Goal: Transaction & Acquisition: Purchase product/service

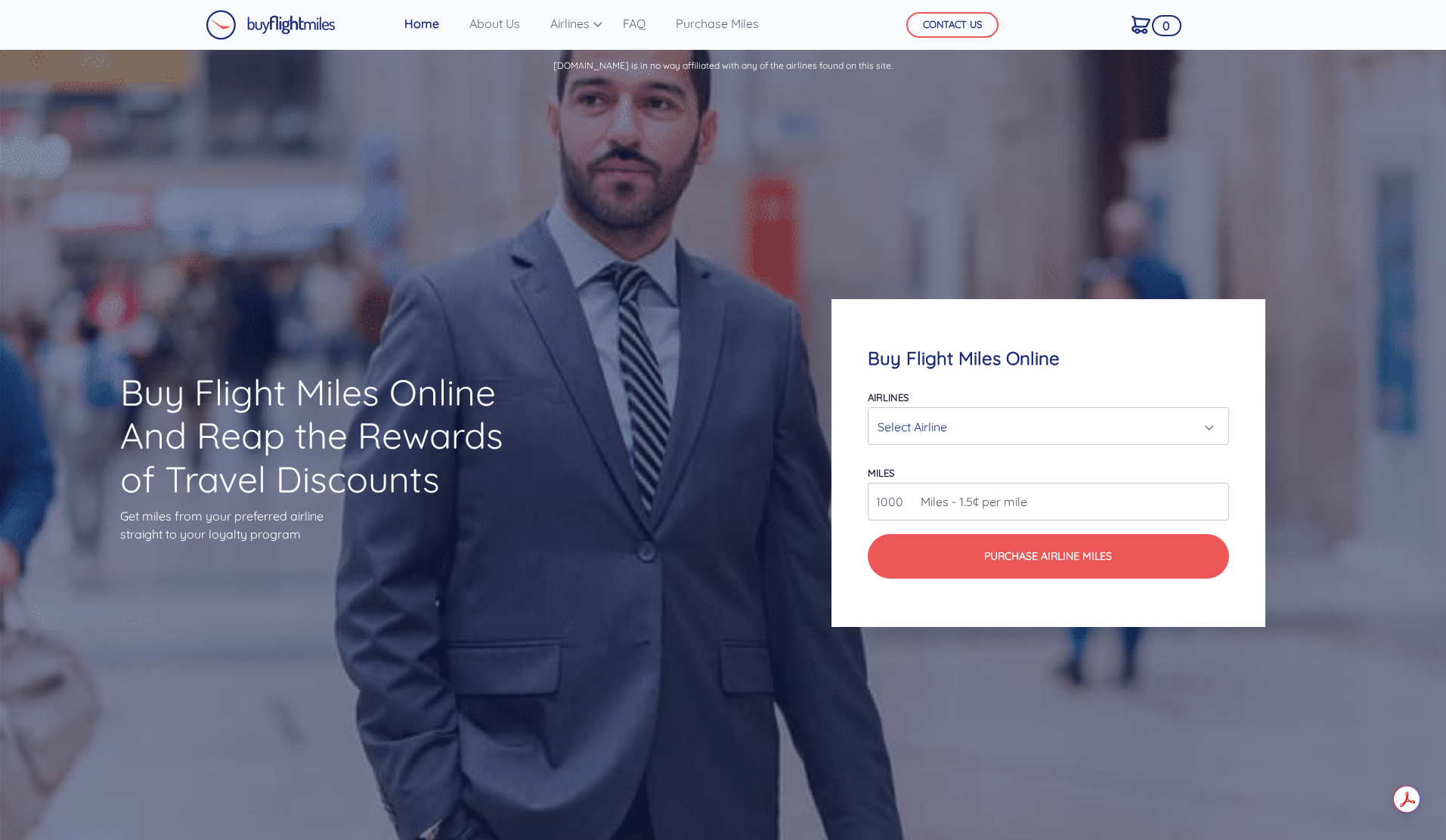
click at [950, 424] on div "Select Airline" at bounding box center [1043, 427] width 332 height 29
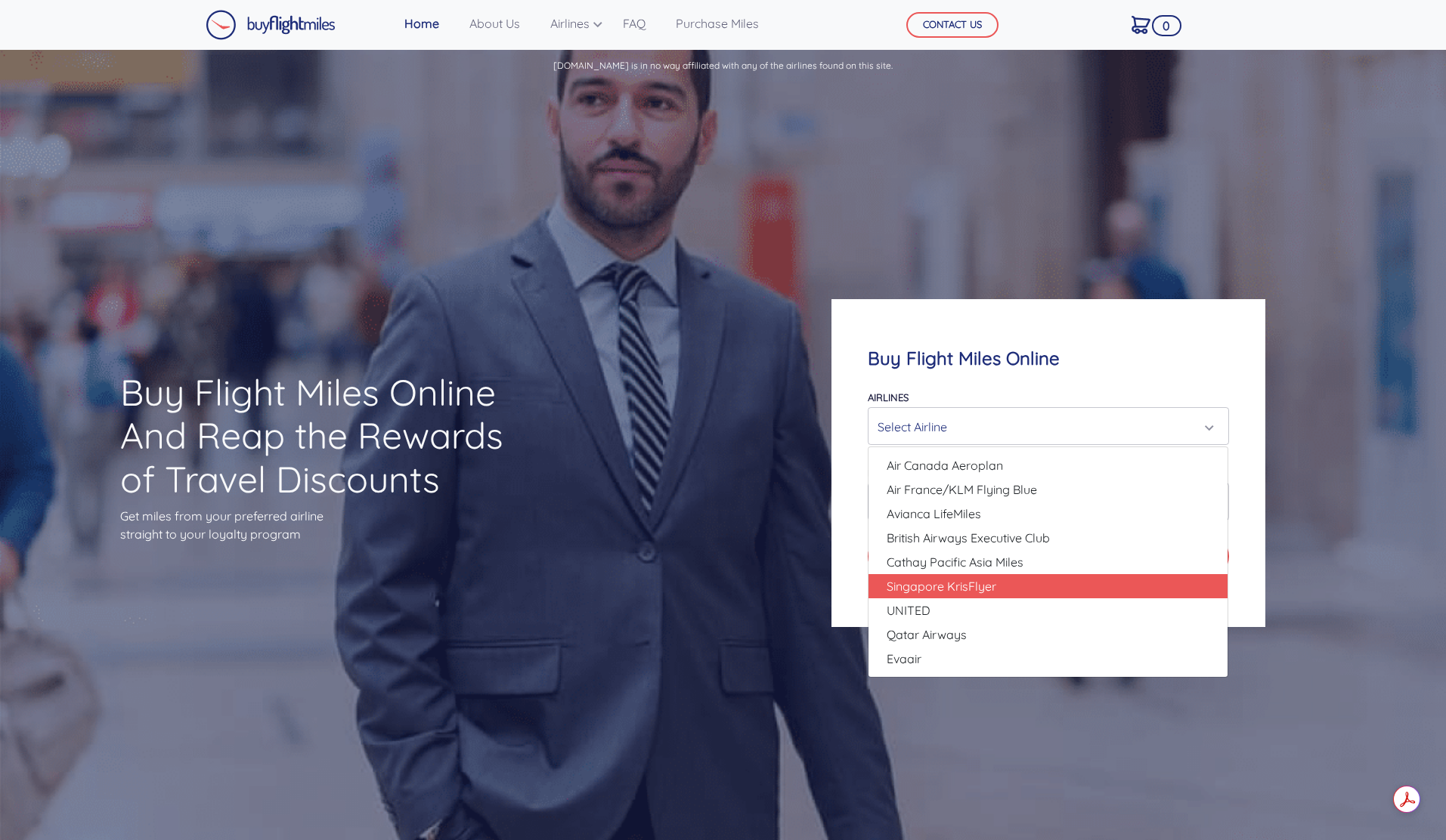
click at [930, 585] on span "Singapore KrisFlyer" at bounding box center [941, 586] width 109 height 18
select select "Singapore KrisFlyer"
type input "80000"
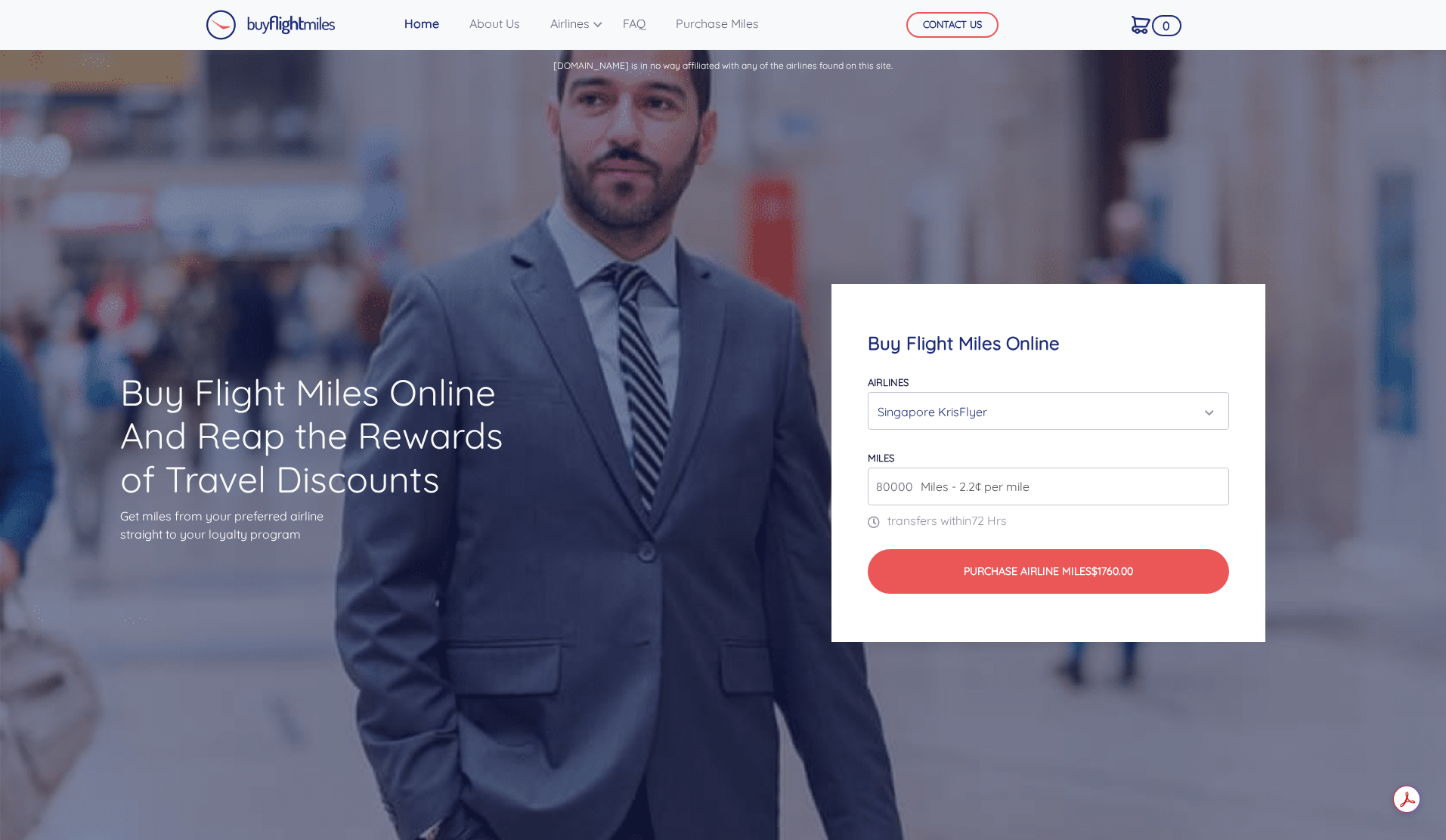
click at [982, 412] on div "Singapore KrisFlyer" at bounding box center [1043, 412] width 332 height 29
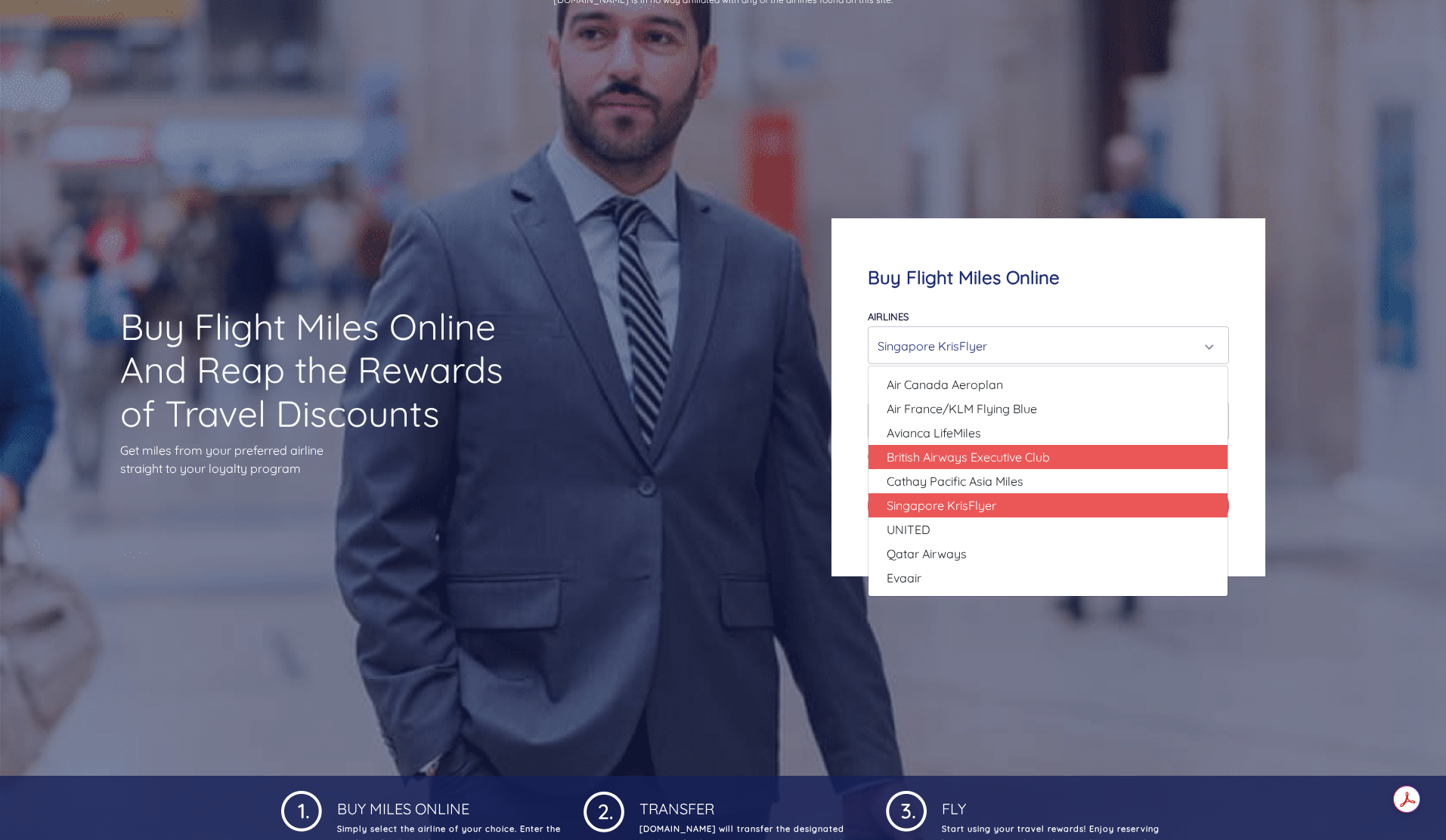
scroll to position [79, 0]
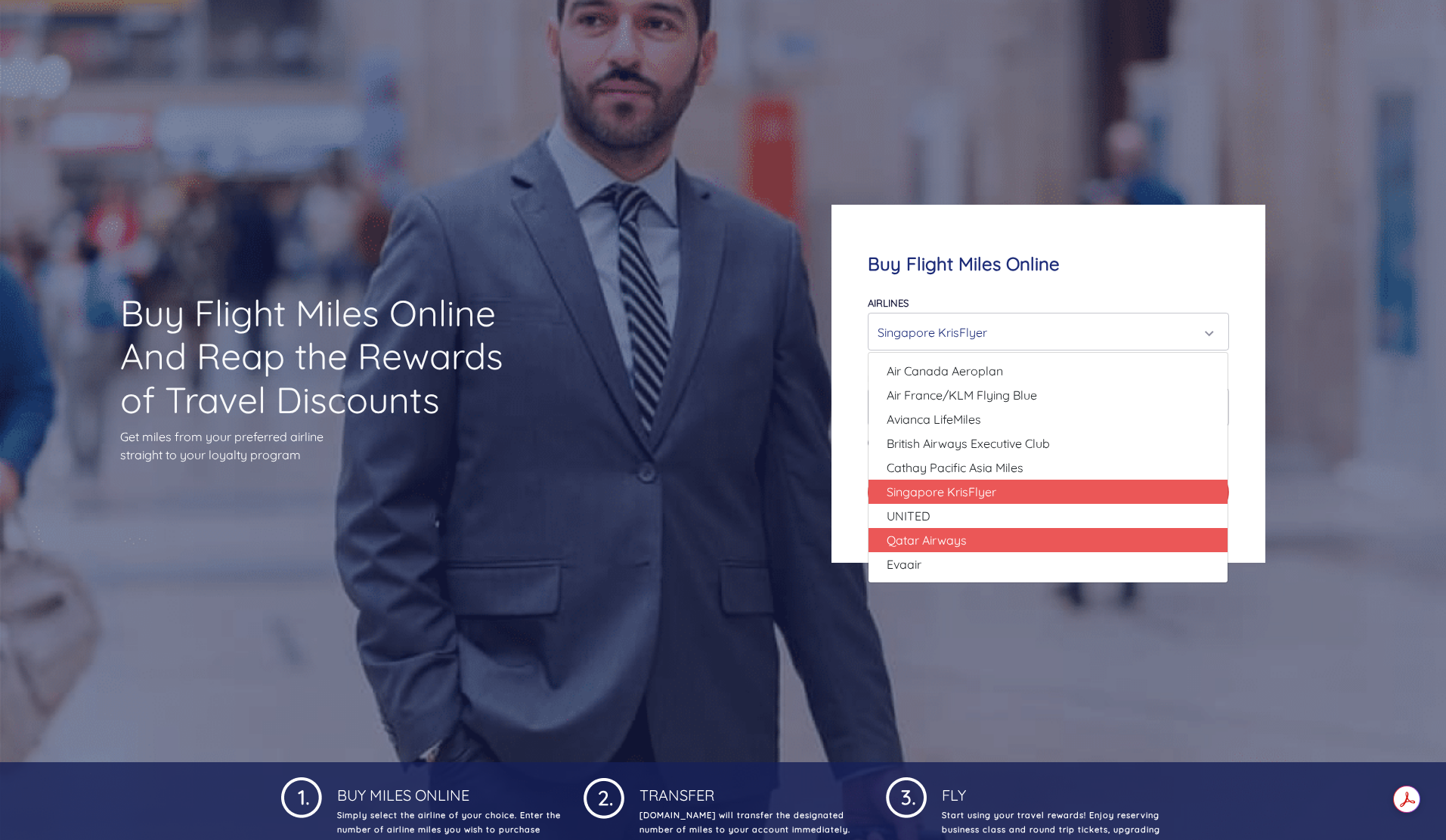
click at [969, 539] on link "Qatar Airways" at bounding box center [1047, 540] width 359 height 24
select select "Qatar Airways"
type input "10000"
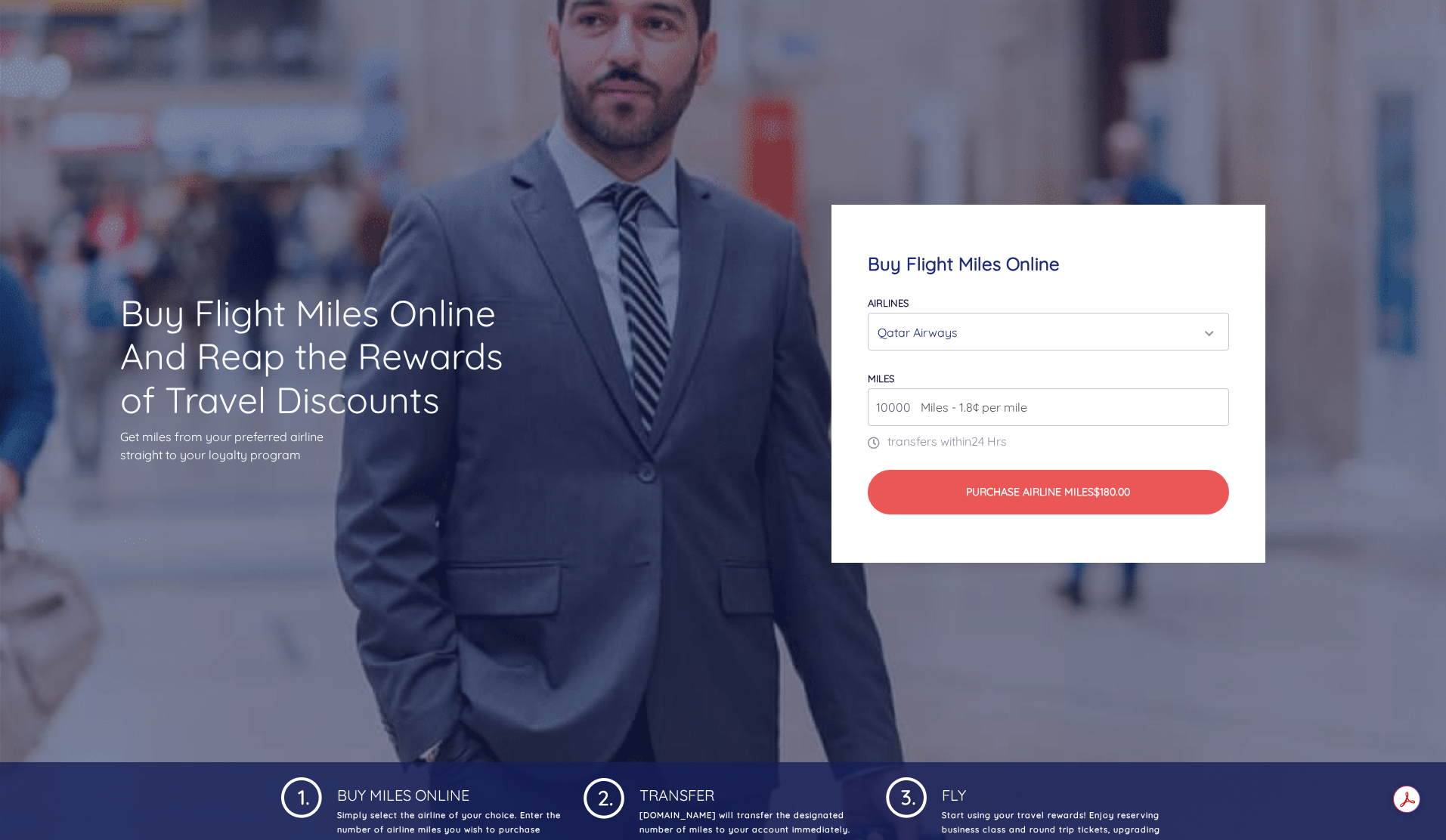
click at [974, 327] on div "Qatar Airways" at bounding box center [1043, 333] width 332 height 29
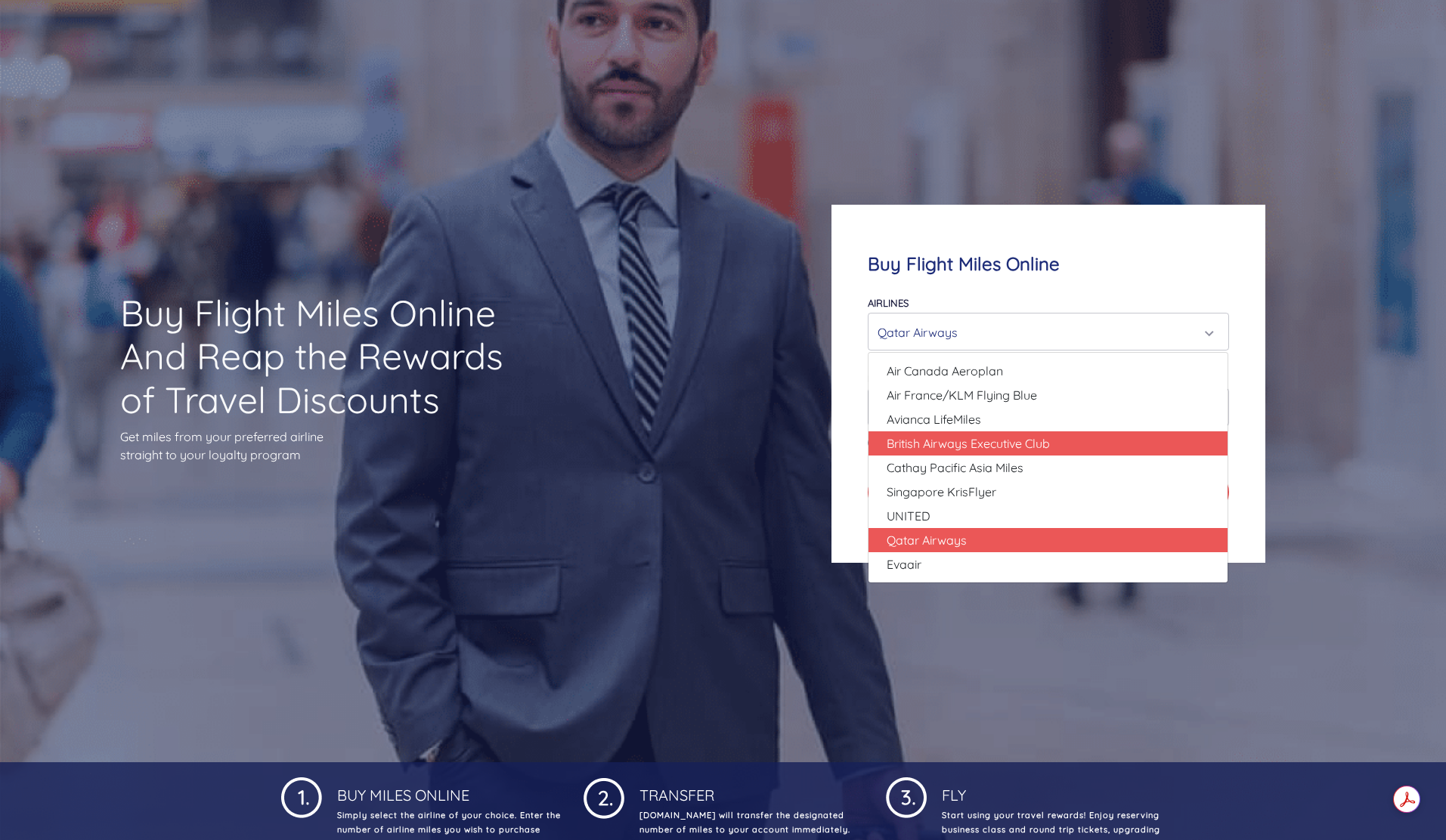
click at [965, 439] on span "British Airways Executive Club" at bounding box center [968, 444] width 163 height 18
select select "British Airways Executive Club"
type input "80000"
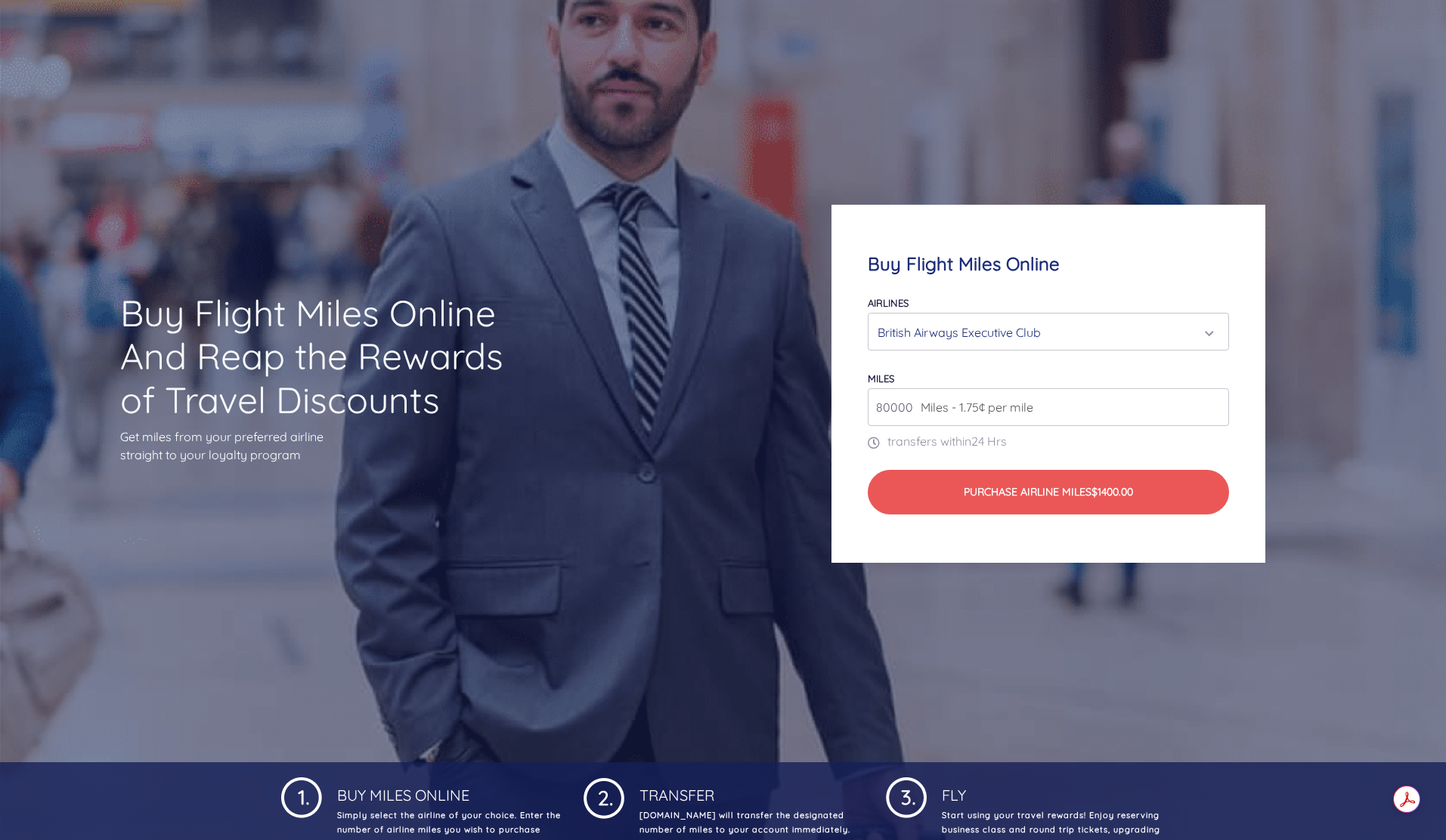
click at [1057, 321] on div "British Airways Executive Club" at bounding box center [1043, 333] width 332 height 29
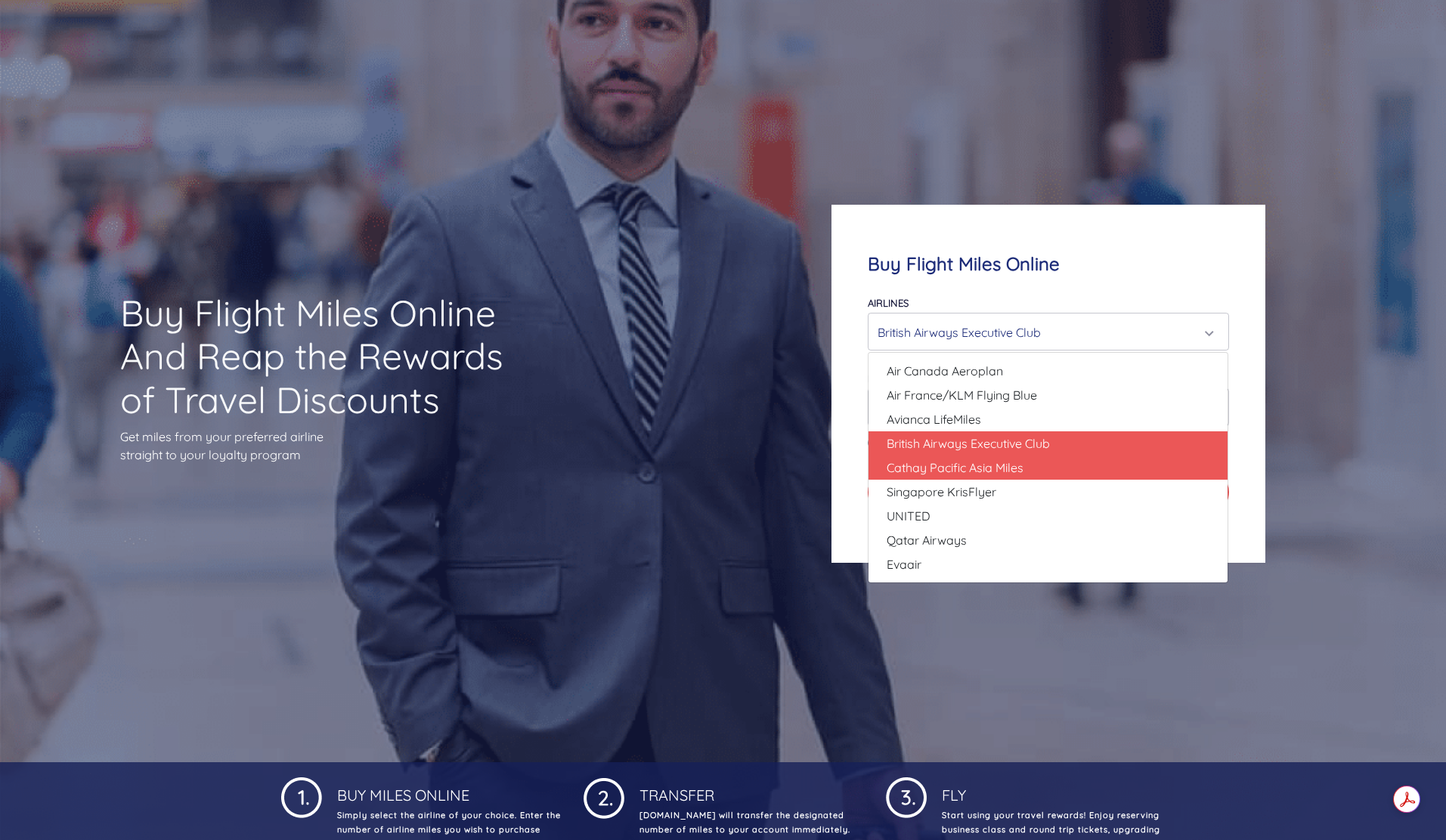
click at [1038, 461] on link "Cathay Pacific Asia Miles" at bounding box center [1047, 467] width 359 height 24
select select "Cathay Pacific Asia Miles"
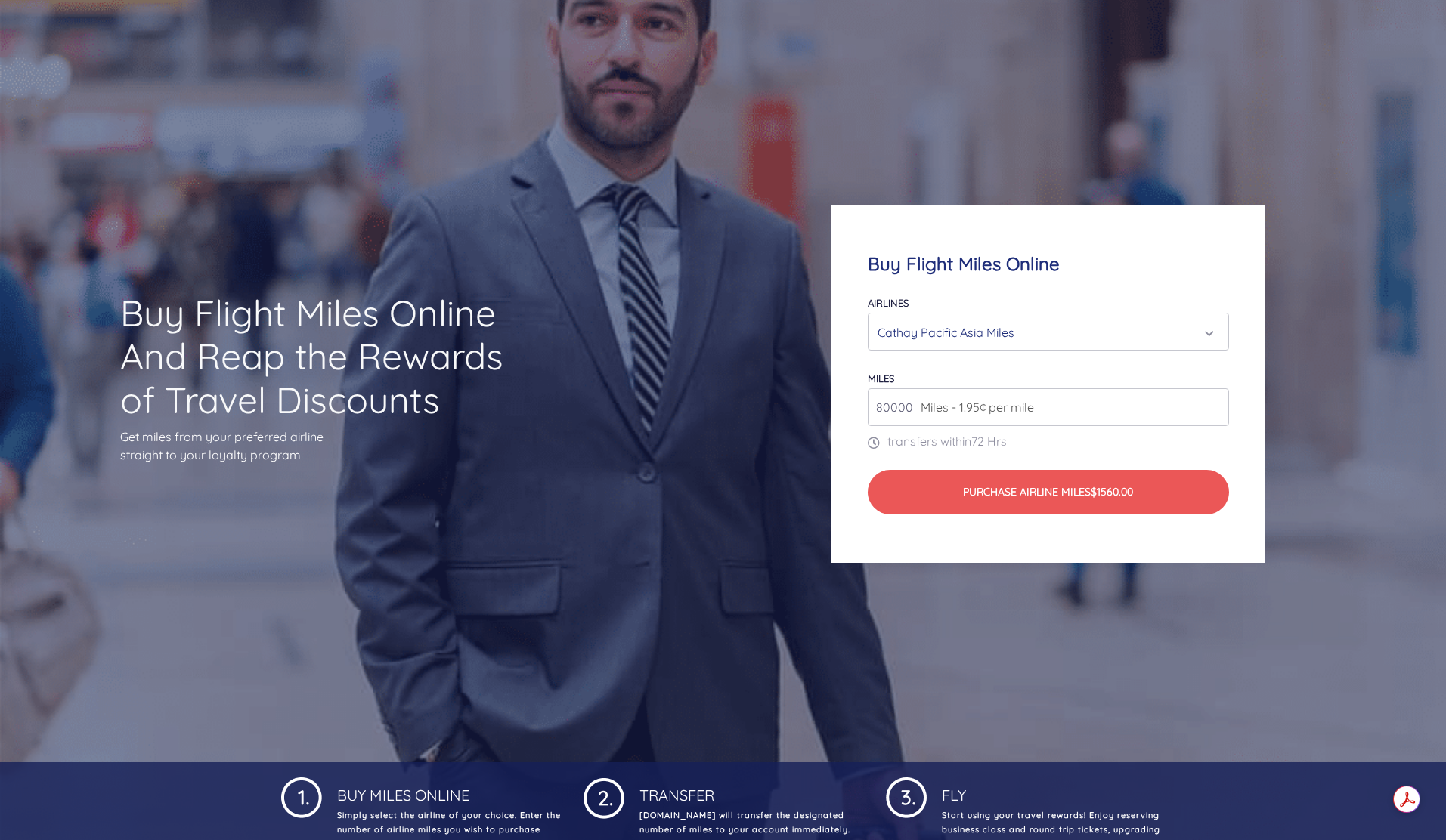
click at [1214, 409] on input "80000" at bounding box center [1048, 407] width 360 height 38
type input "200000"
click at [973, 321] on div "Cathay Pacific Asia Miles" at bounding box center [1043, 333] width 332 height 29
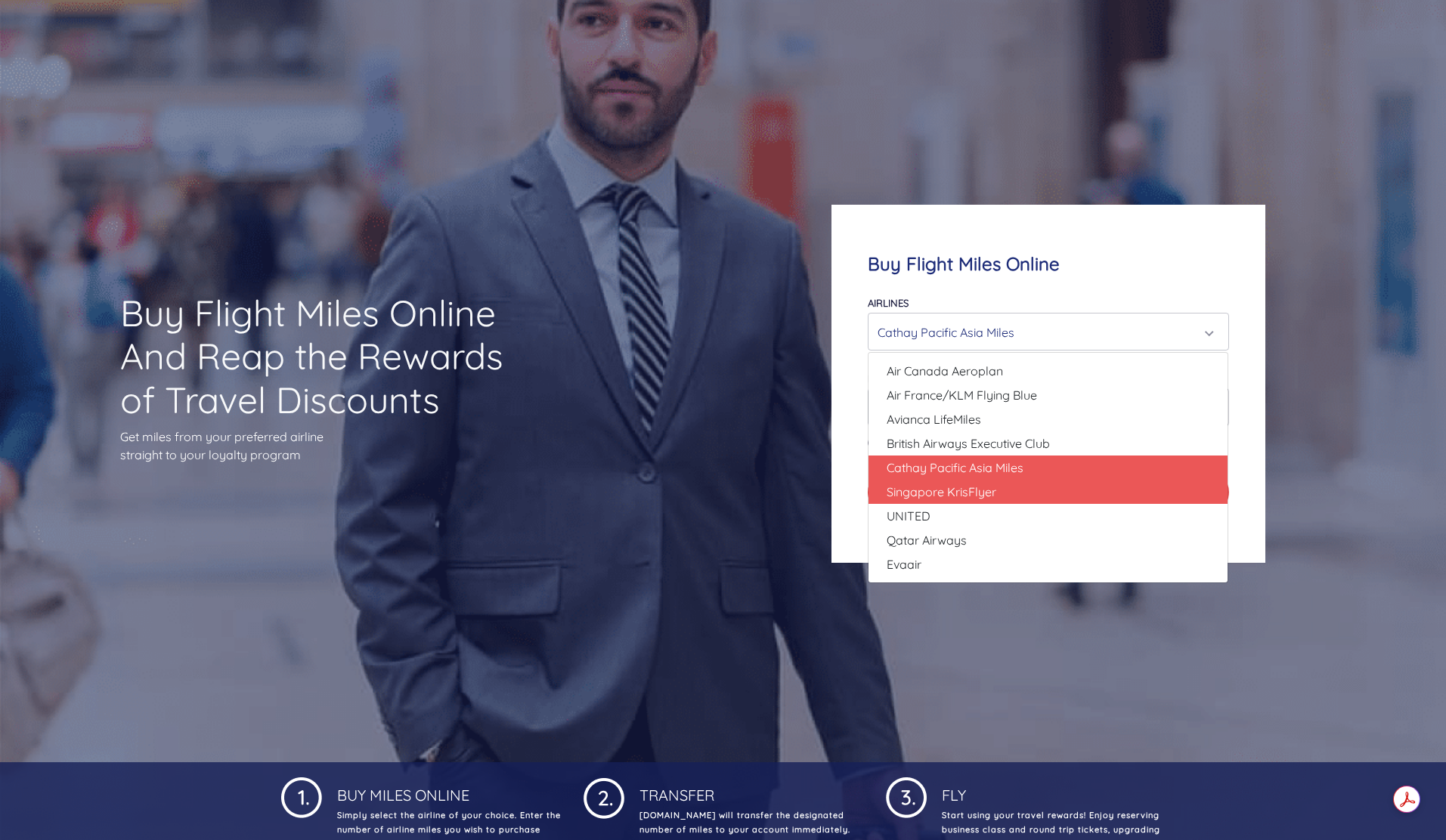
click at [964, 483] on span "Singapore KrisFlyer" at bounding box center [941, 492] width 109 height 18
select select "Singapore KrisFlyer"
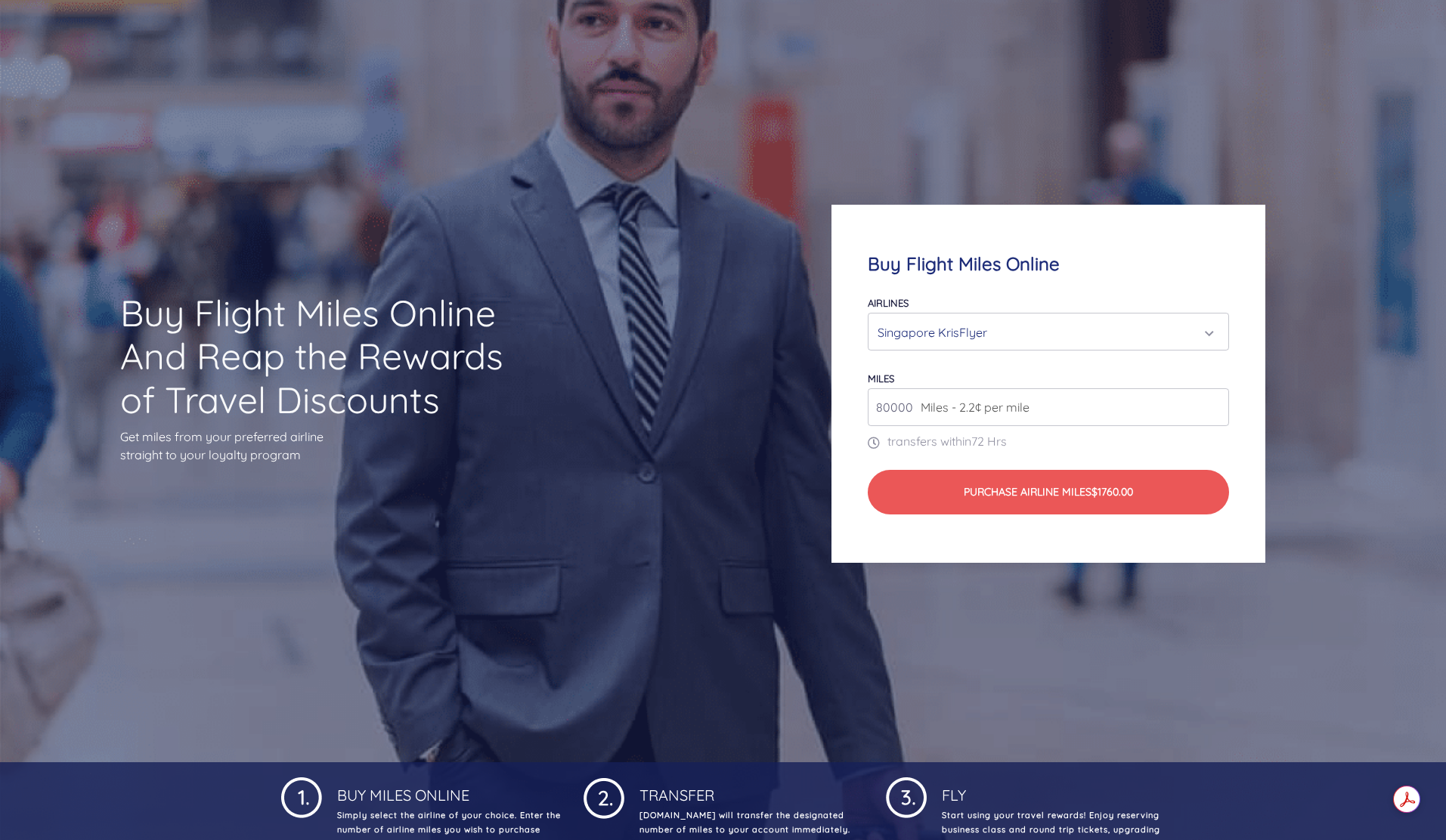
click at [883, 407] on input "80000" at bounding box center [1048, 407] width 360 height 38
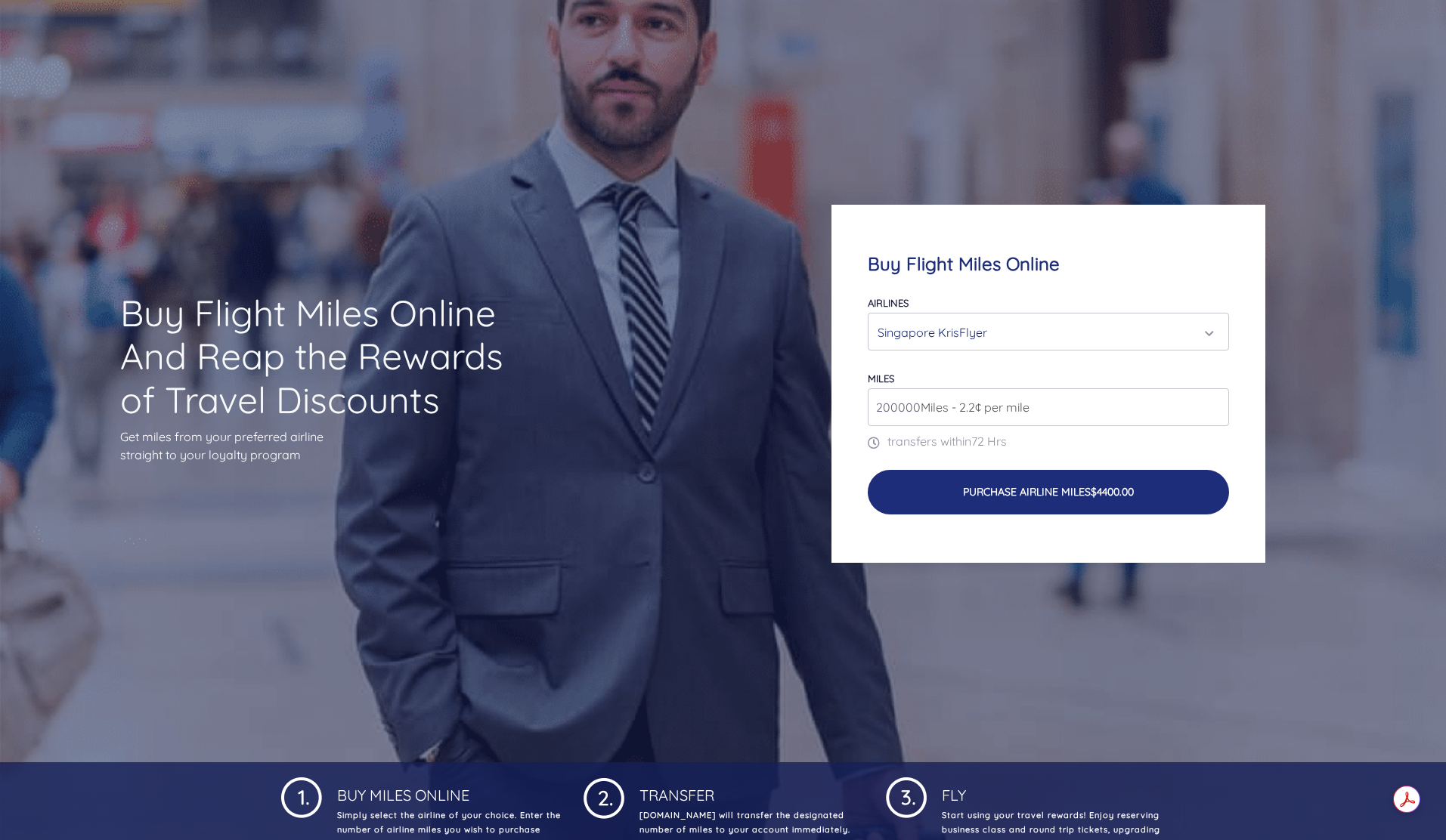
type input "200000"
click at [1003, 485] on button "Purchase Airline Miles $4400.00" at bounding box center [1048, 491] width 360 height 45
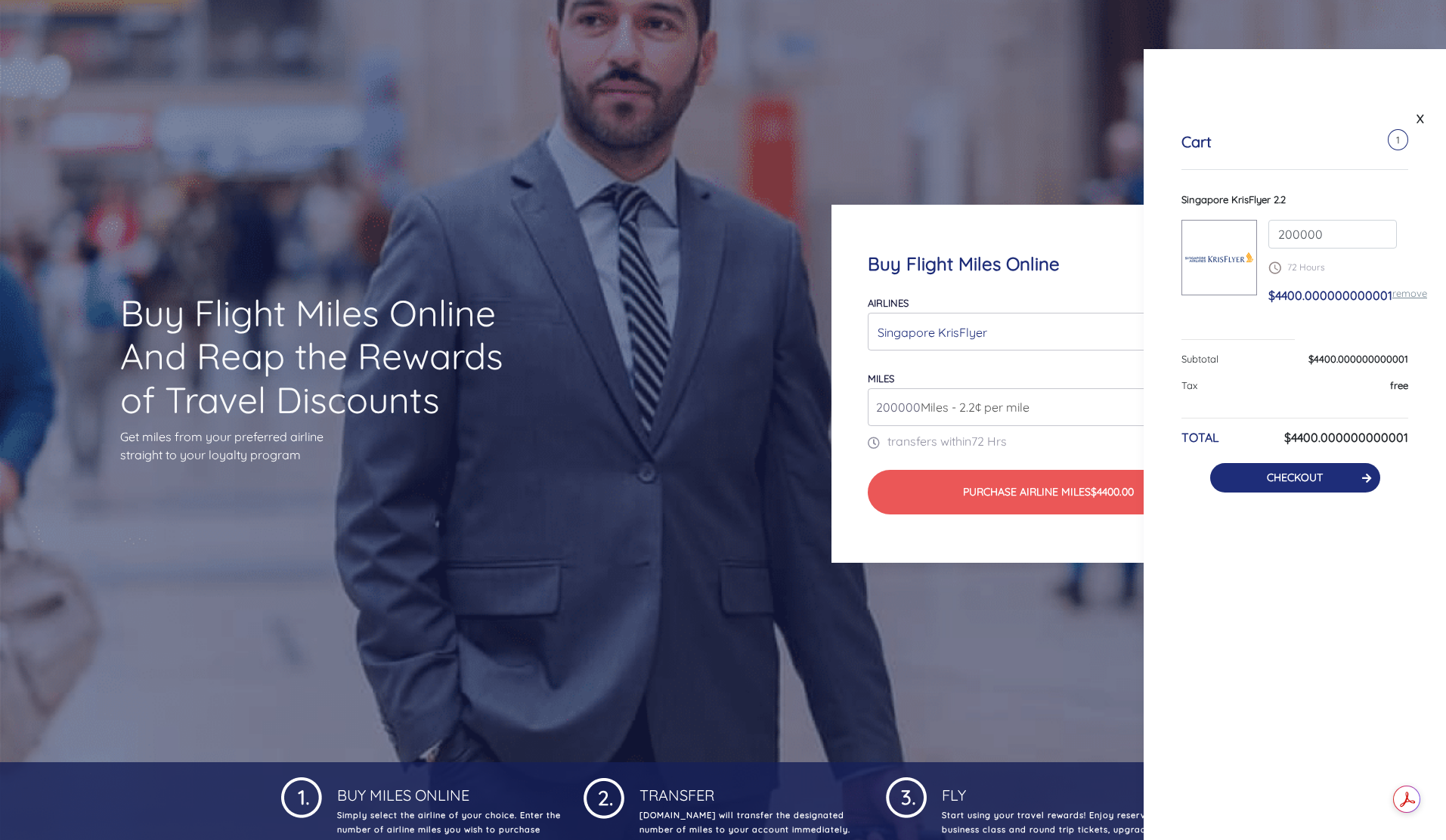
click at [1280, 474] on link "CHECKOUT" at bounding box center [1294, 477] width 56 height 13
